Goal: Find specific page/section: Find specific page/section

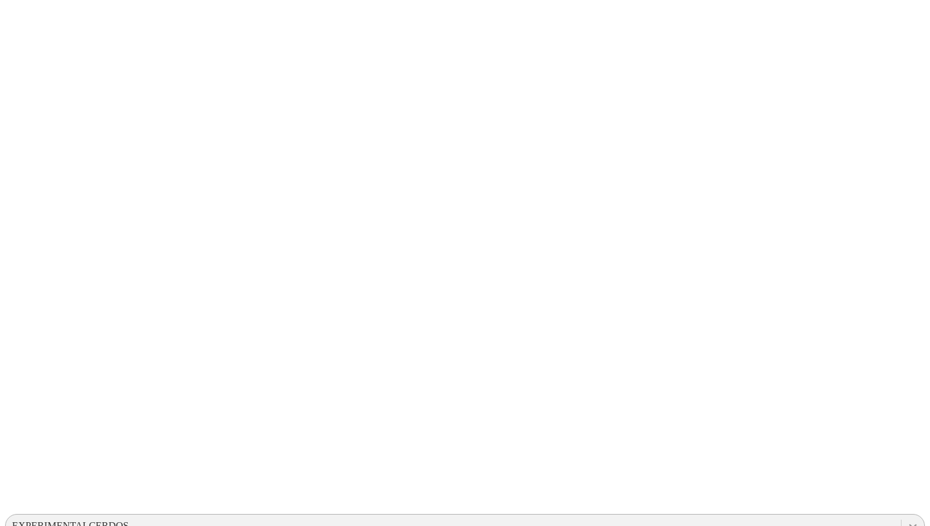
click at [907, 520] on icon at bounding box center [913, 526] width 13 height 13
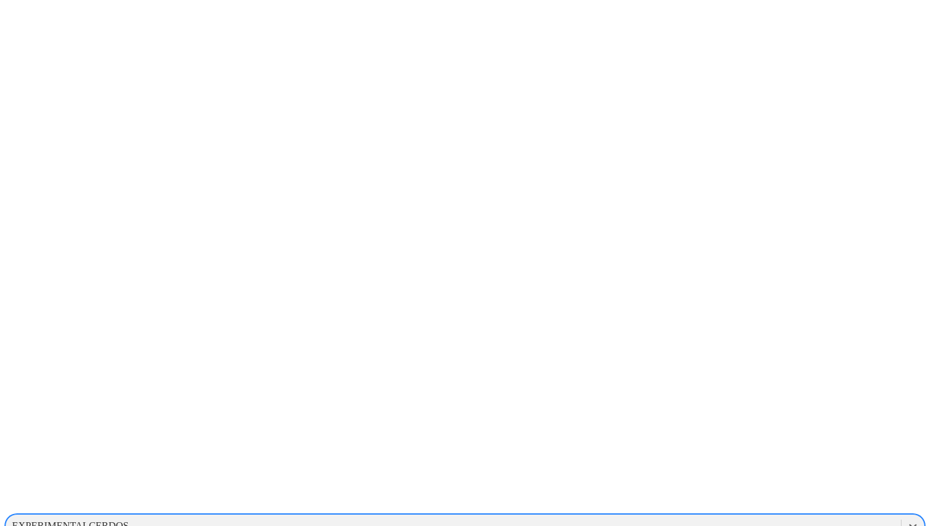
scroll to position [1428, 0]
click at [733, 494] on div "PROGRESSIVEGROUPCOMPANY" at bounding box center [465, 505] width 920 height 22
click at [907, 520] on icon at bounding box center [913, 526] width 13 height 13
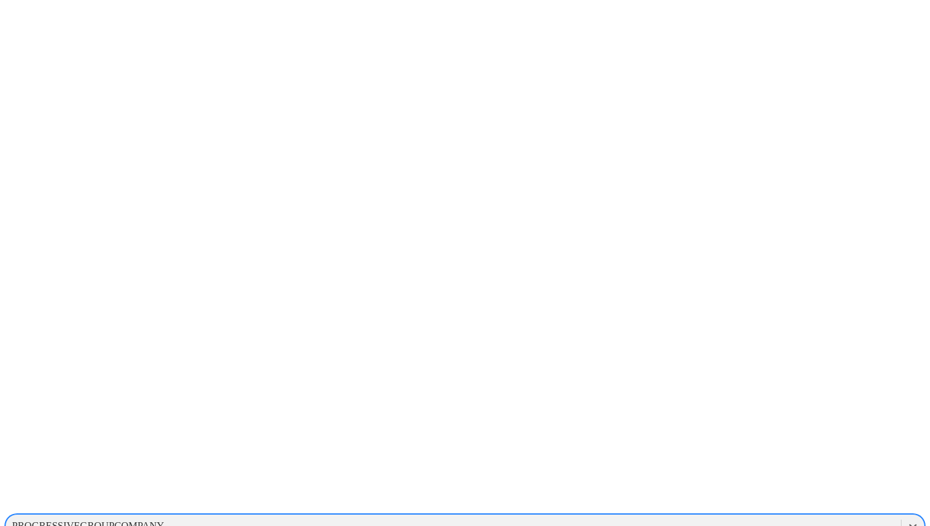
click at [727, 521] on div "ALTOSANOGRANJASCARROL" at bounding box center [465, 532] width 920 height 22
click at [907, 520] on icon at bounding box center [913, 526] width 13 height 13
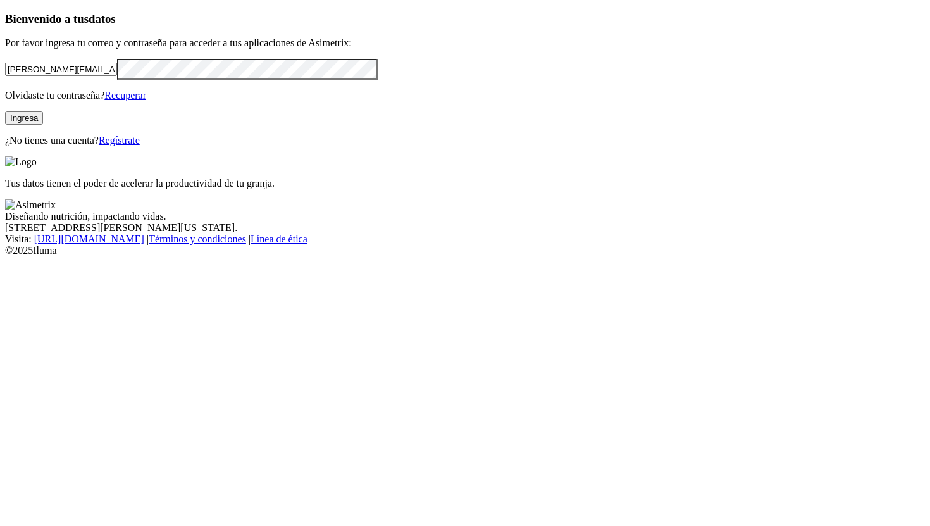
click at [43, 125] on button "Ingresa" at bounding box center [24, 117] width 38 height 13
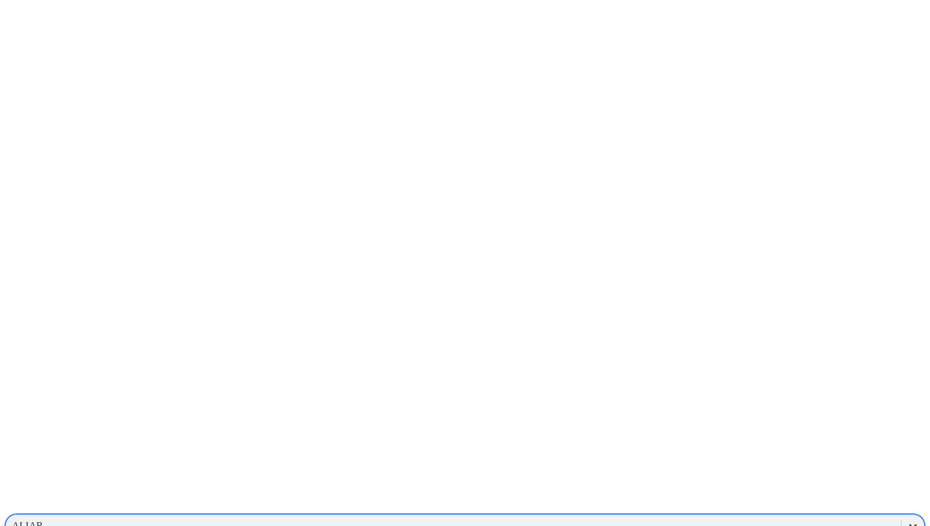
click at [907, 520] on icon at bounding box center [913, 526] width 13 height 13
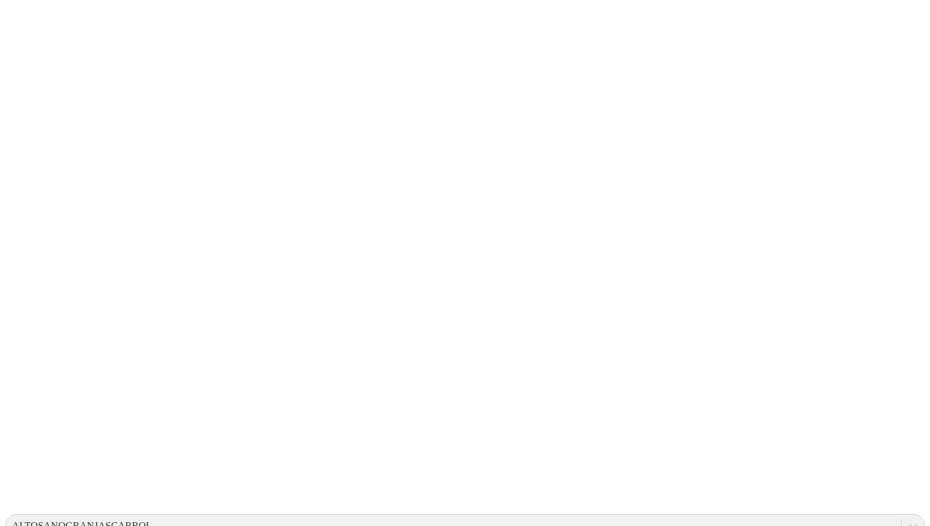
click at [907, 520] on icon at bounding box center [913, 526] width 13 height 13
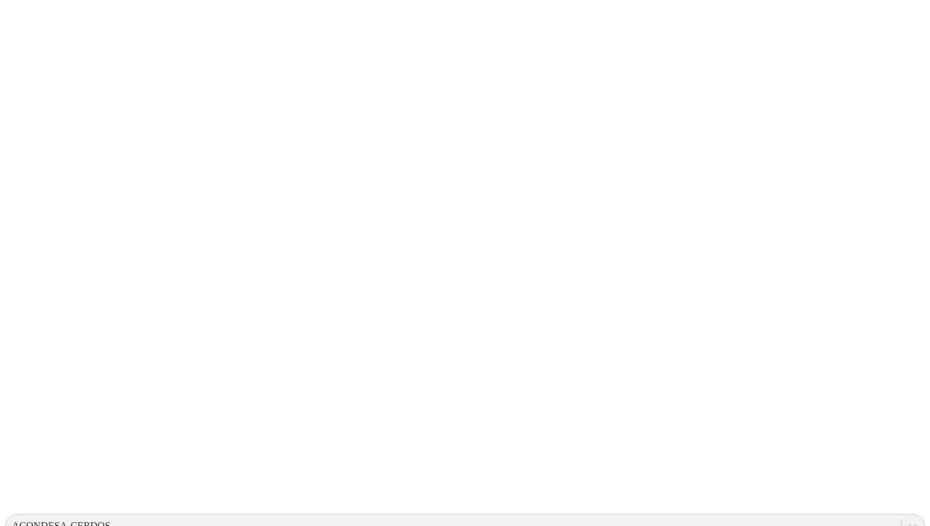
click at [907, 520] on icon at bounding box center [913, 526] width 13 height 13
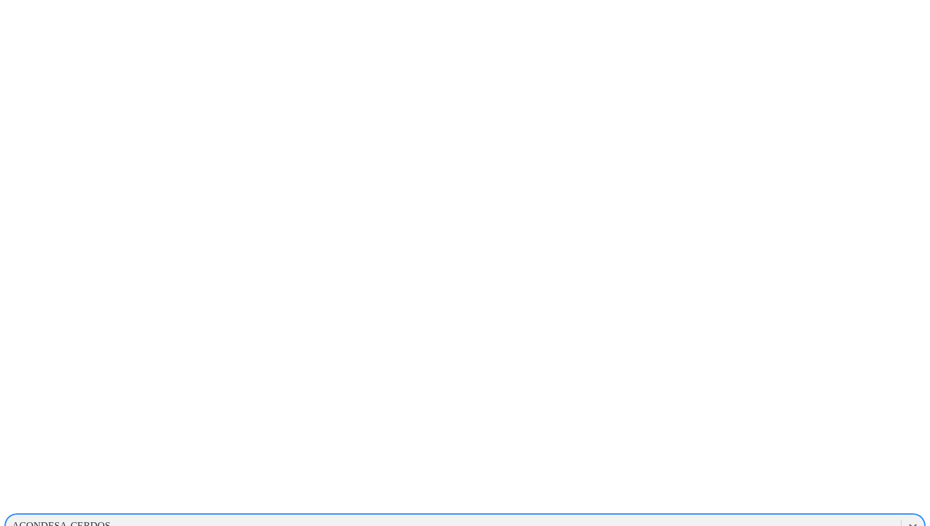
scroll to position [108, 0]
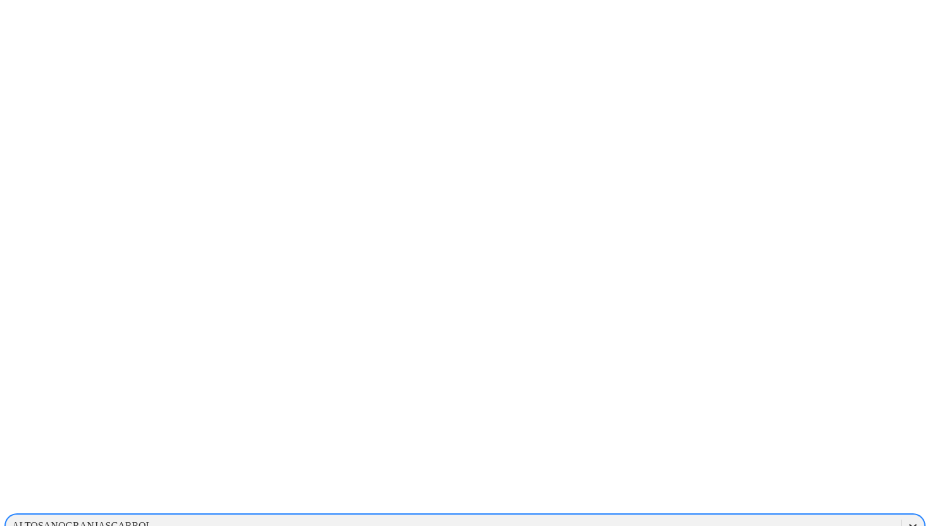
click at [909, 524] on icon at bounding box center [913, 526] width 8 height 4
click at [907, 520] on icon at bounding box center [913, 526] width 13 height 13
click at [753, 477] on div "GALOPORCINOS" at bounding box center [465, 488] width 920 height 22
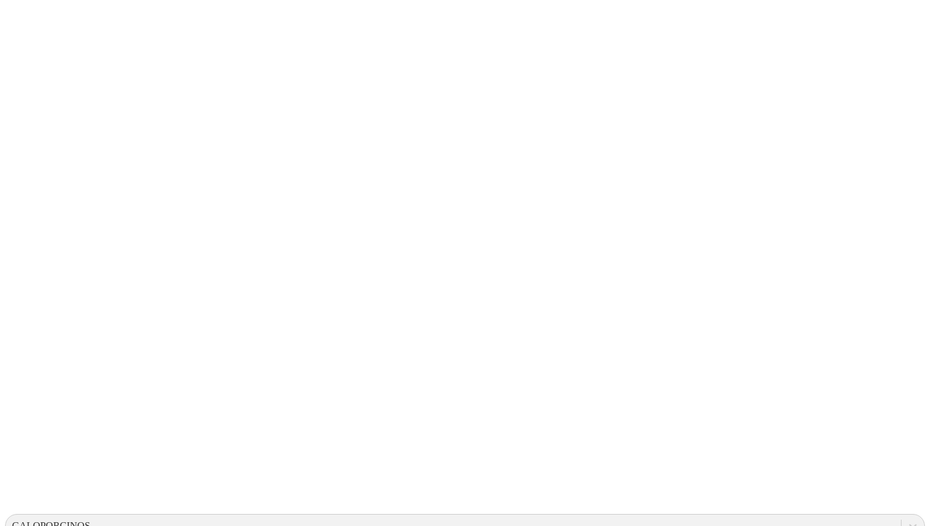
click at [907, 520] on icon at bounding box center [913, 526] width 13 height 13
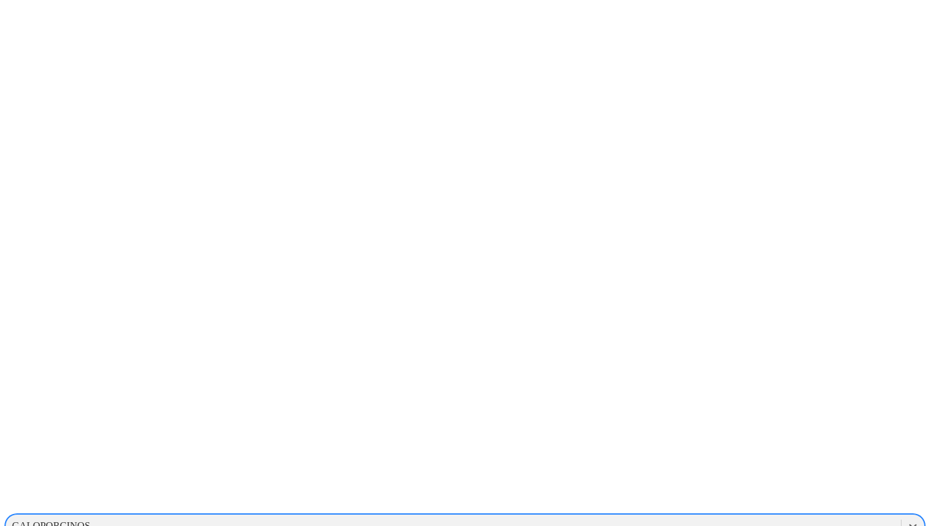
scroll to position [196, 0]
click at [907, 520] on icon at bounding box center [913, 526] width 13 height 13
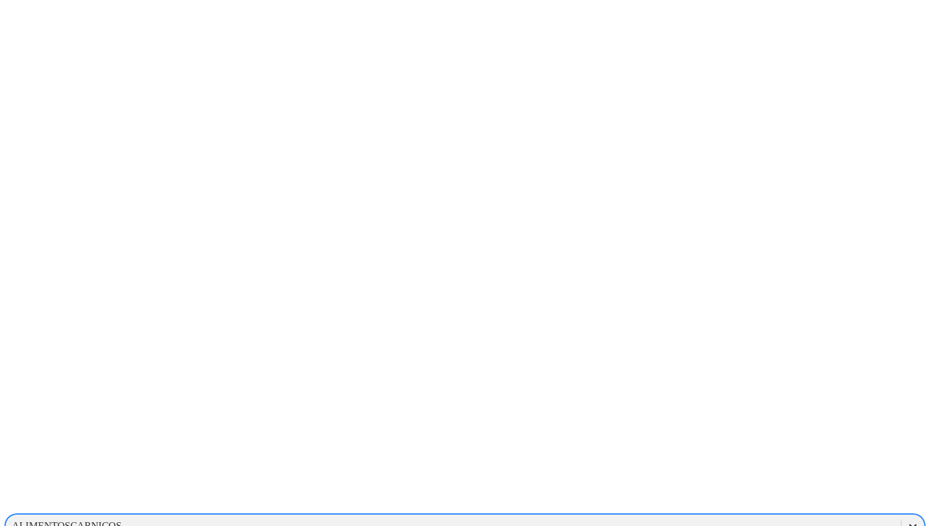
click at [909, 524] on icon at bounding box center [913, 526] width 8 height 4
click at [907, 520] on icon at bounding box center [913, 526] width 13 height 13
click at [370, 144] on div at bounding box center [470, 263] width 930 height 526
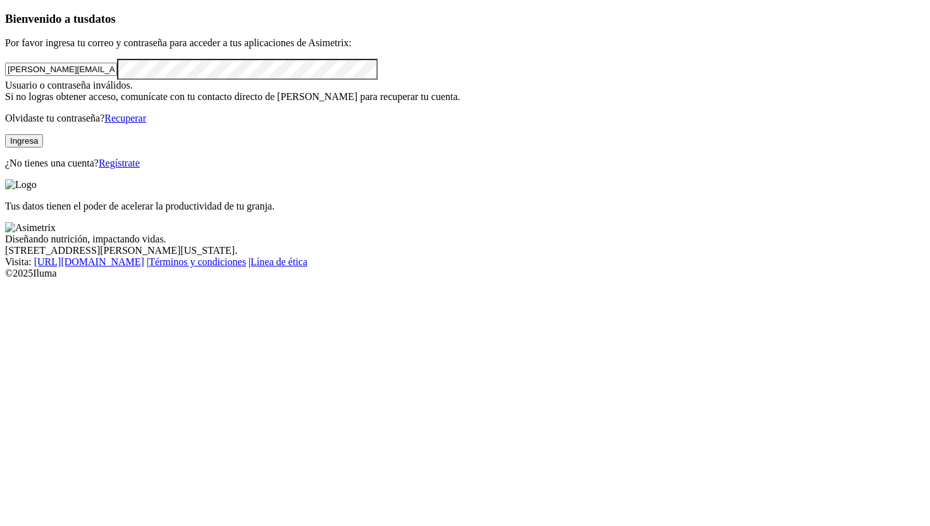
click at [43, 147] on button "Ingresa" at bounding box center [24, 140] width 38 height 13
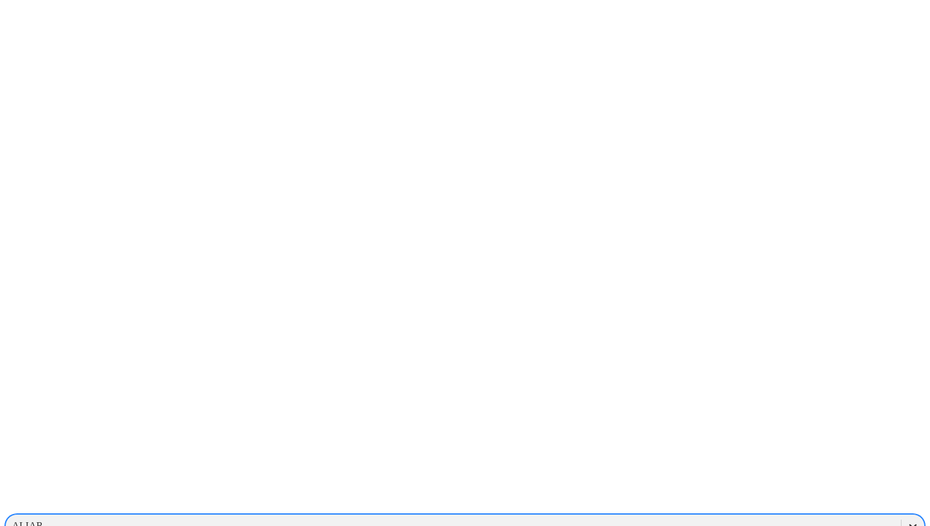
click at [907, 520] on icon at bounding box center [913, 526] width 13 height 13
click at [152, 520] on div "ALTOSANOGRANJASCARROL" at bounding box center [82, 525] width 140 height 11
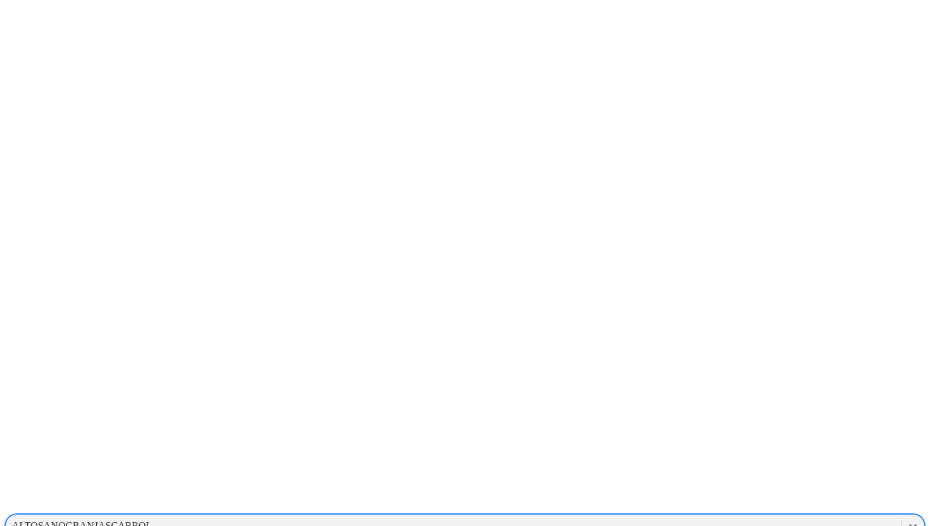
click at [152, 520] on div "ALTOSANOGRANJASCARROL" at bounding box center [82, 525] width 140 height 11
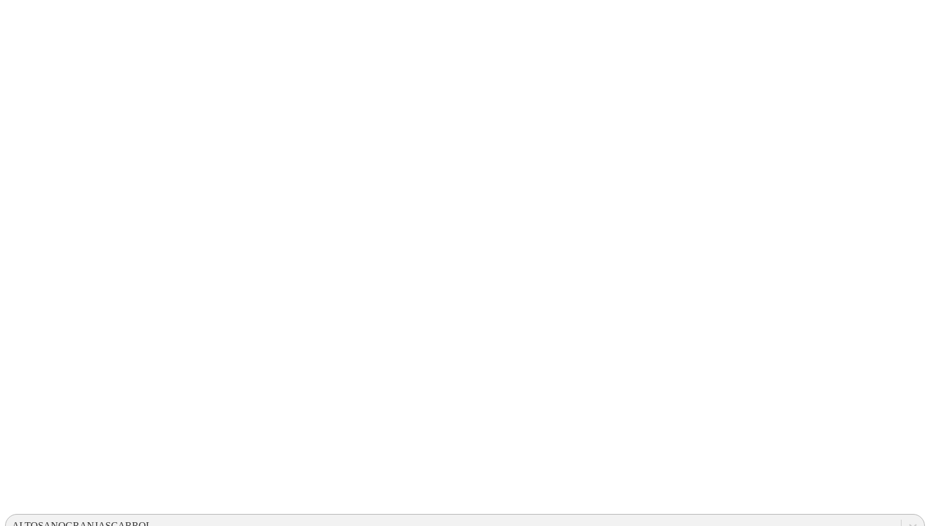
drag, startPoint x: 567, startPoint y: 22, endPoint x: 616, endPoint y: 22, distance: 48.7
drag, startPoint x: 596, startPoint y: 20, endPoint x: 618, endPoint y: 22, distance: 22.2
copy div "ALTOSANOGRANJASCARROL"
